Goal: Transaction & Acquisition: Purchase product/service

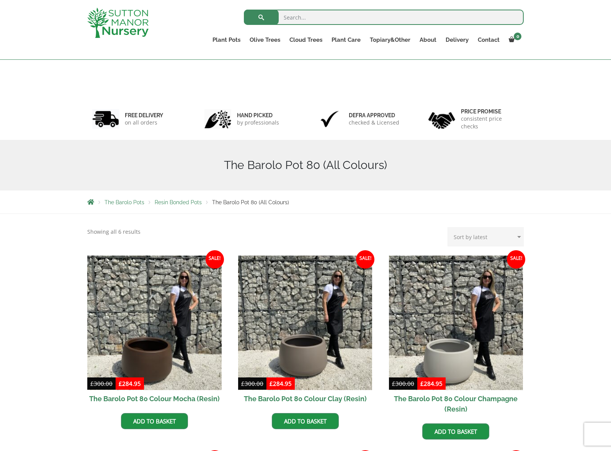
scroll to position [189, 0]
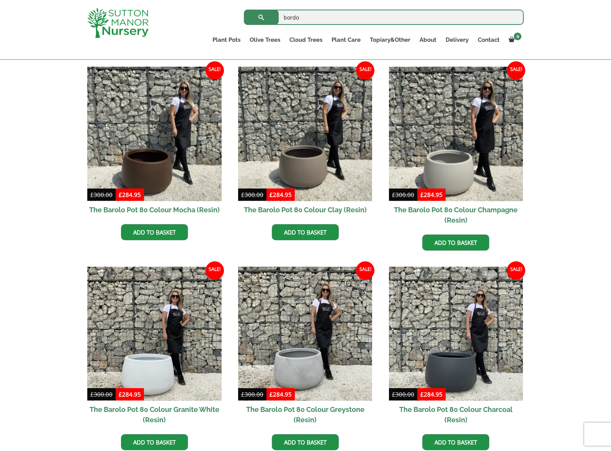
type input "bordo"
click at [244, 10] on button "submit" at bounding box center [261, 17] width 35 height 15
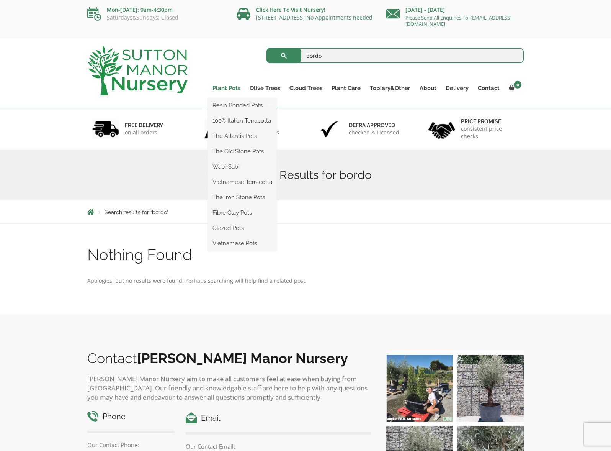
click at [235, 87] on link "Plant Pots" at bounding box center [226, 88] width 37 height 11
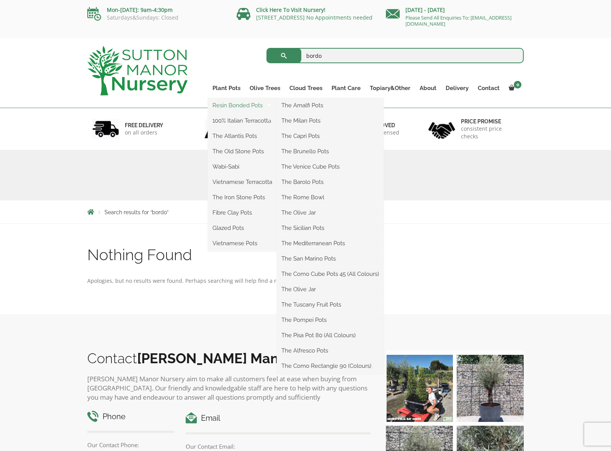
click at [237, 105] on link "Resin Bonded Pots" at bounding box center [242, 105] width 69 height 11
